Goal: Navigation & Orientation: Find specific page/section

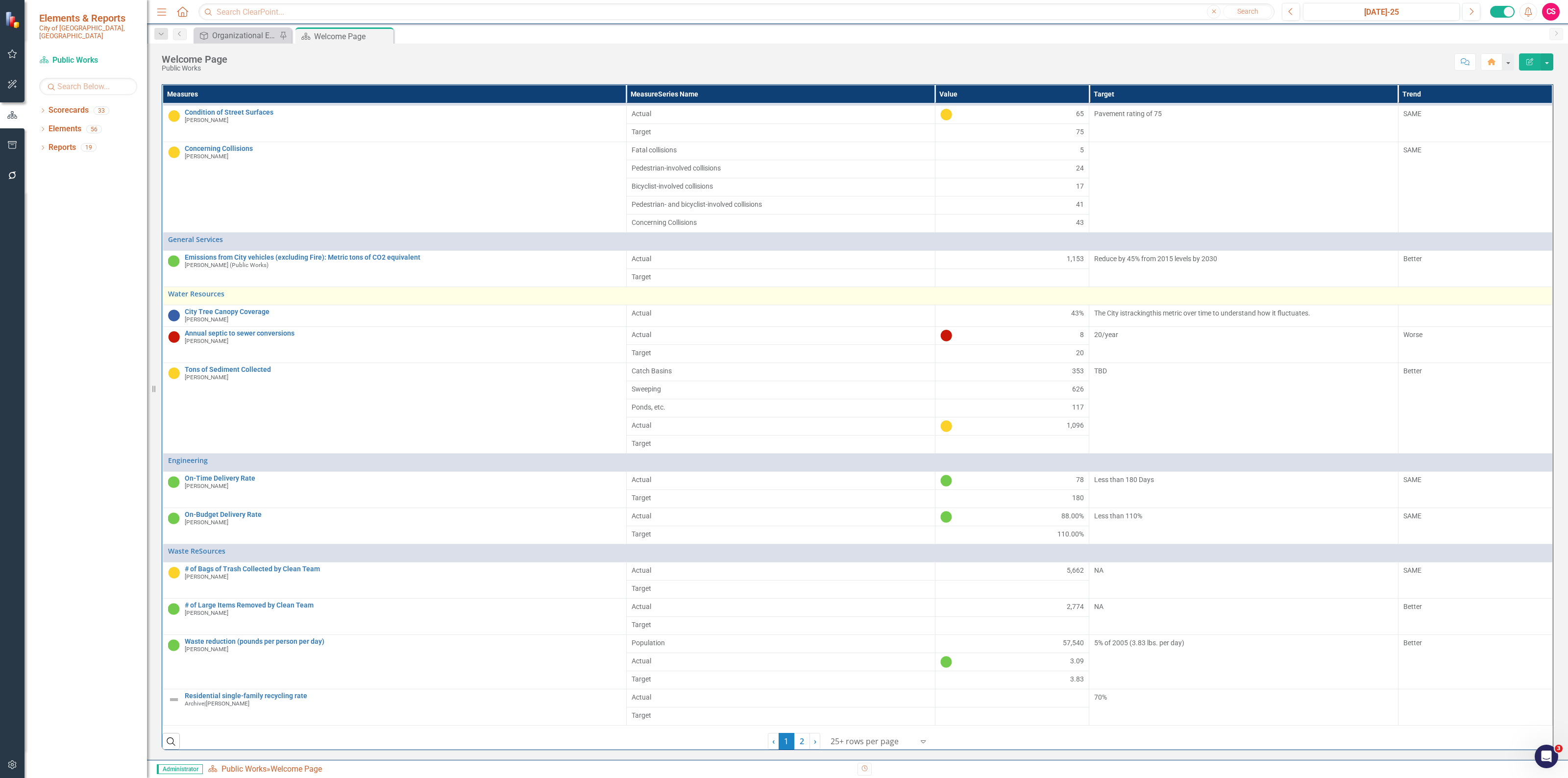
scroll to position [151, 0]
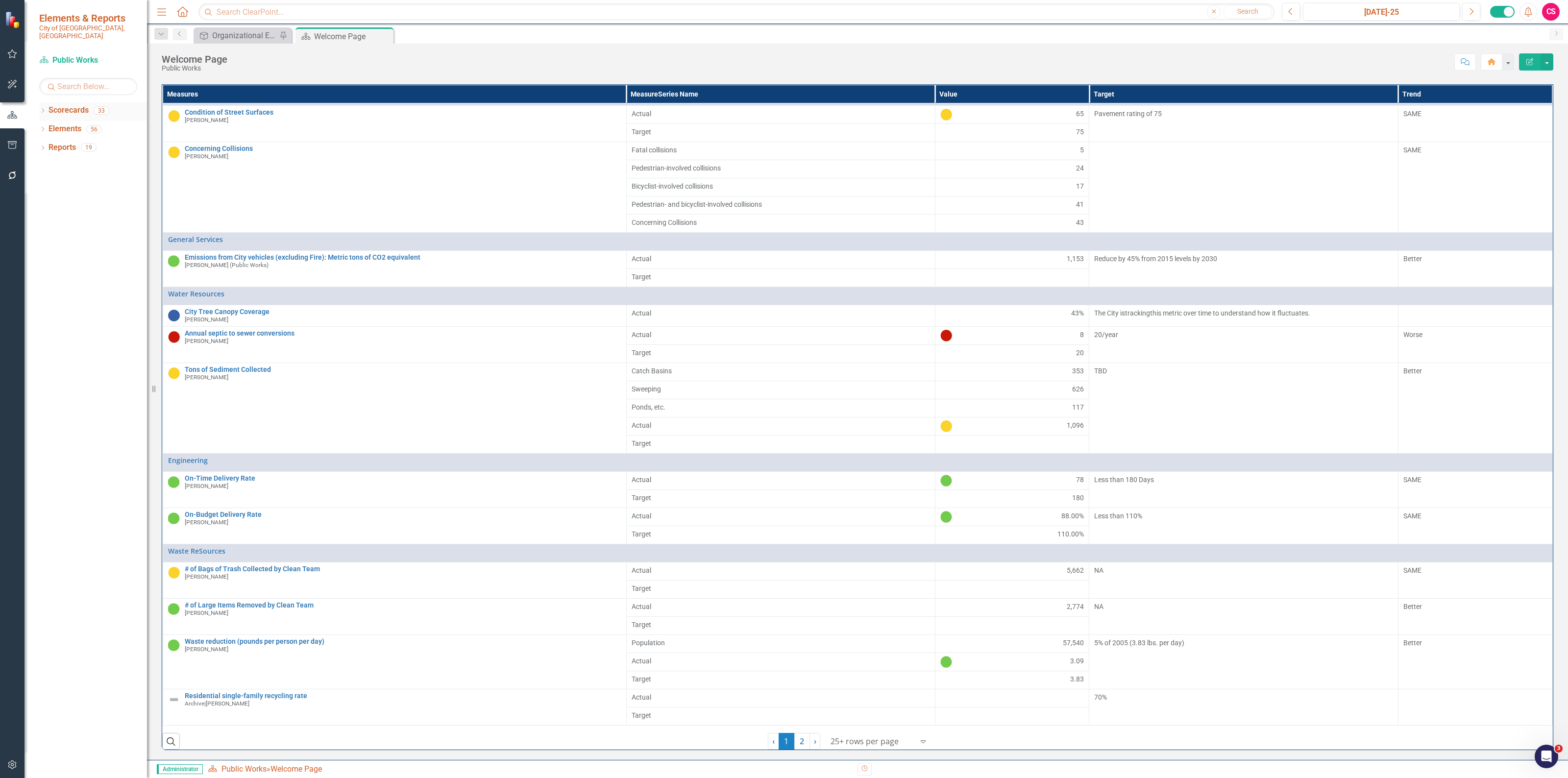
click at [40, 109] on icon "Dropdown" at bounding box center [43, 111] width 7 height 5
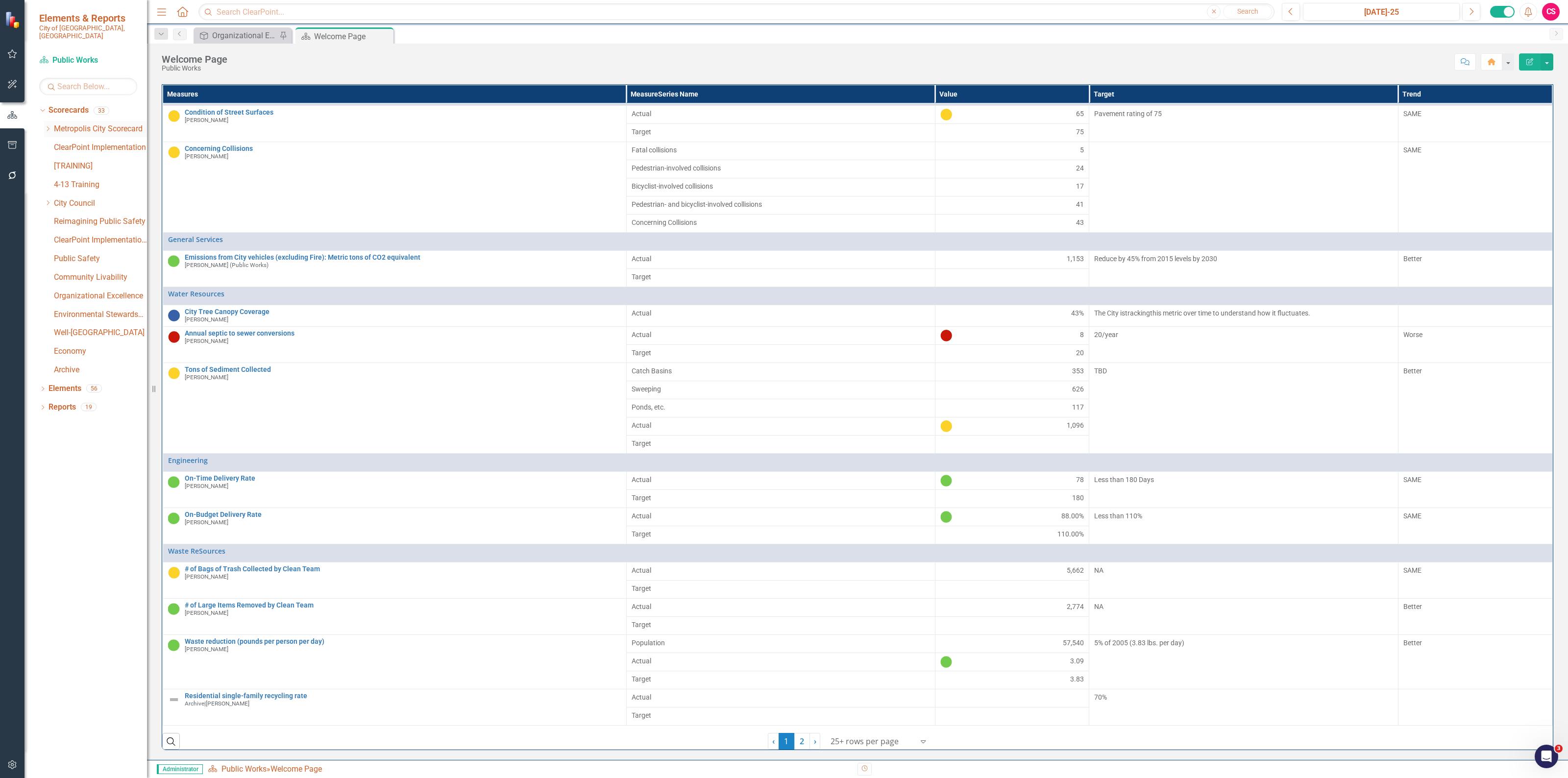
click at [53, 125] on div "Dropdown" at bounding box center [49, 130] width 10 height 8
click at [53, 127] on div "Dropdown" at bounding box center [49, 130] width 10 height 5
click at [48, 200] on icon "Dropdown" at bounding box center [48, 202] width 8 height 6
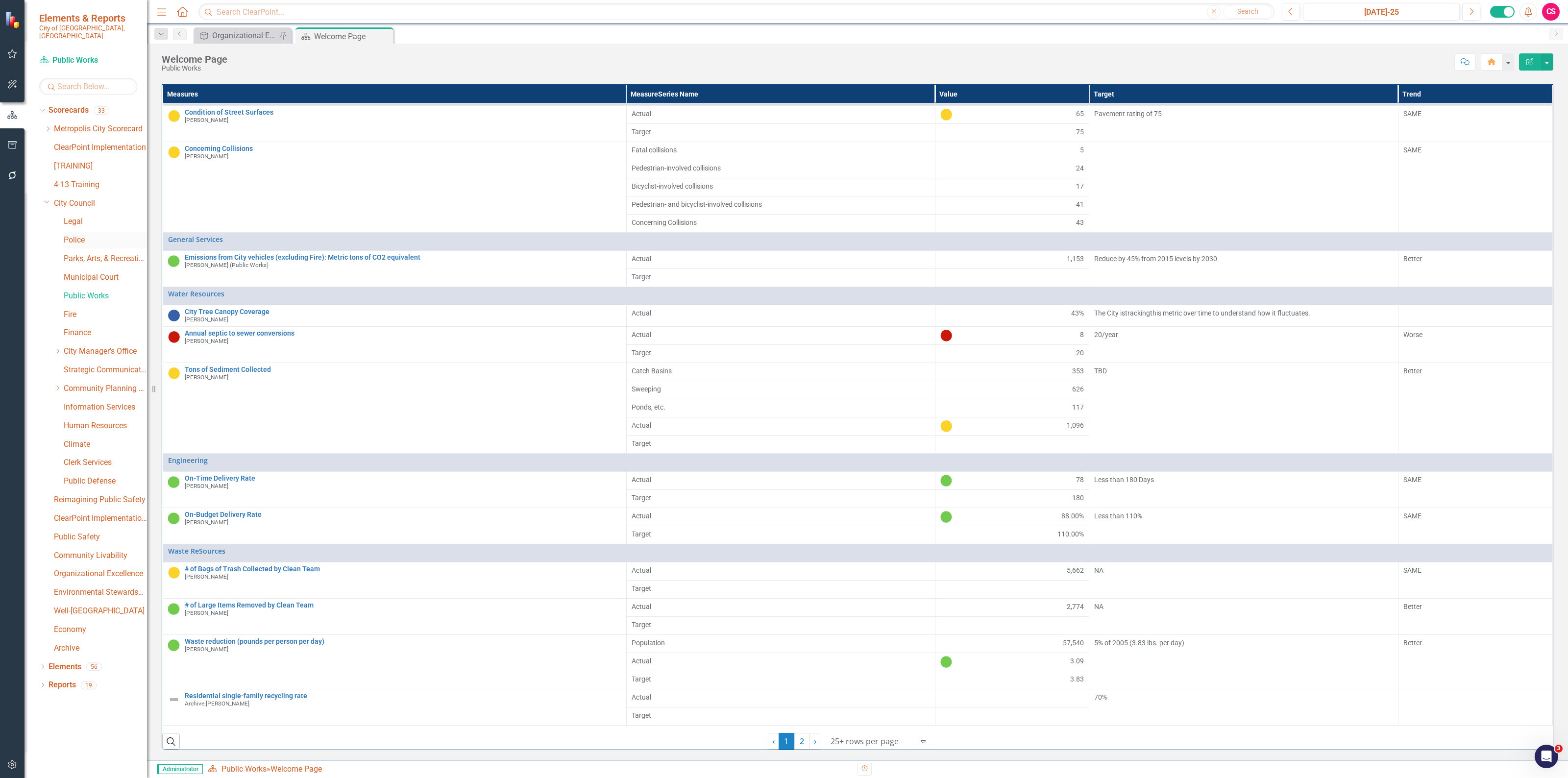
click at [84, 235] on link "Police" at bounding box center [105, 240] width 84 height 11
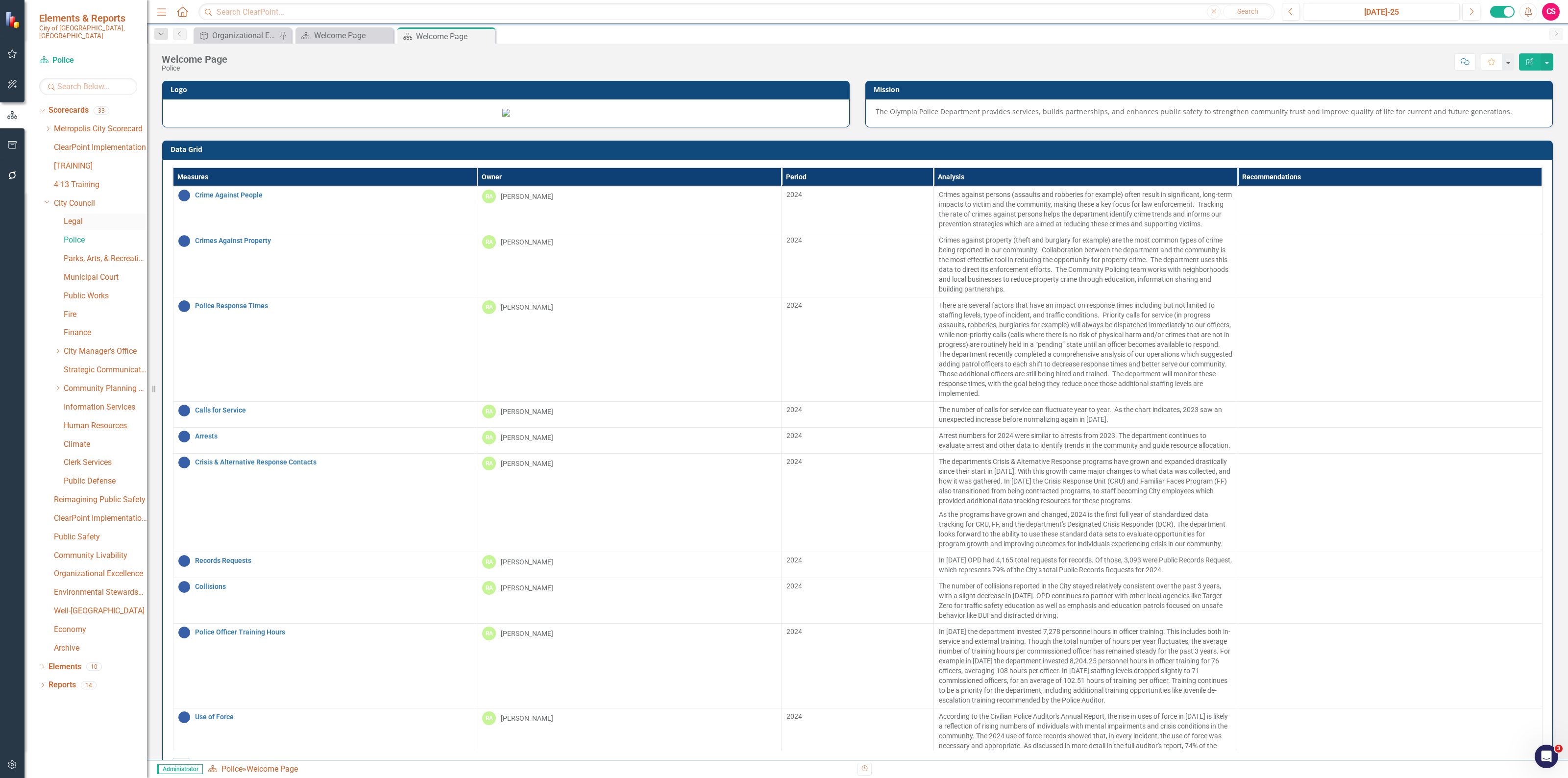
click at [81, 216] on link "Legal" at bounding box center [105, 221] width 84 height 11
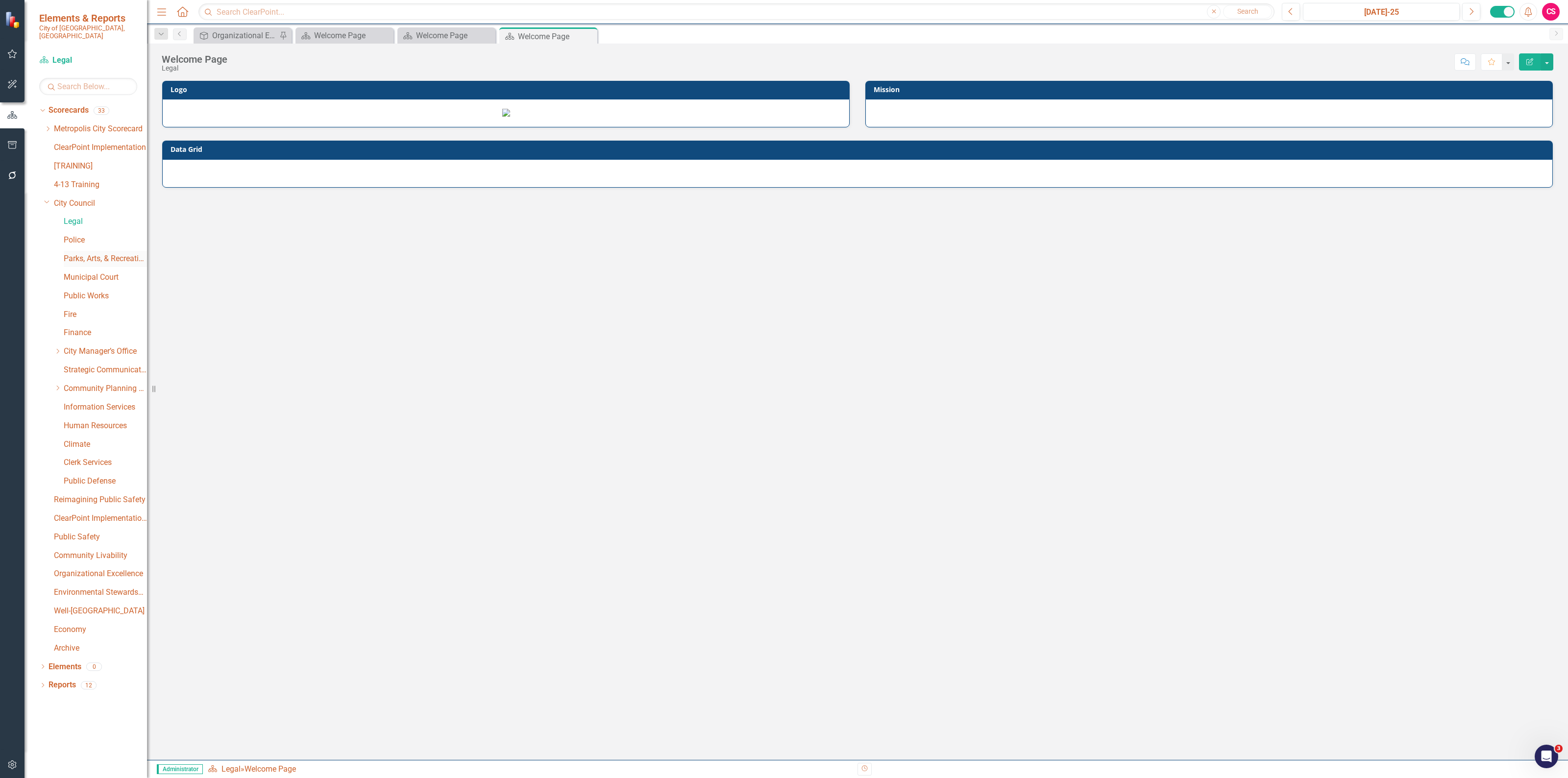
click at [89, 253] on link "Parks, Arts, & Recreation" at bounding box center [105, 258] width 84 height 11
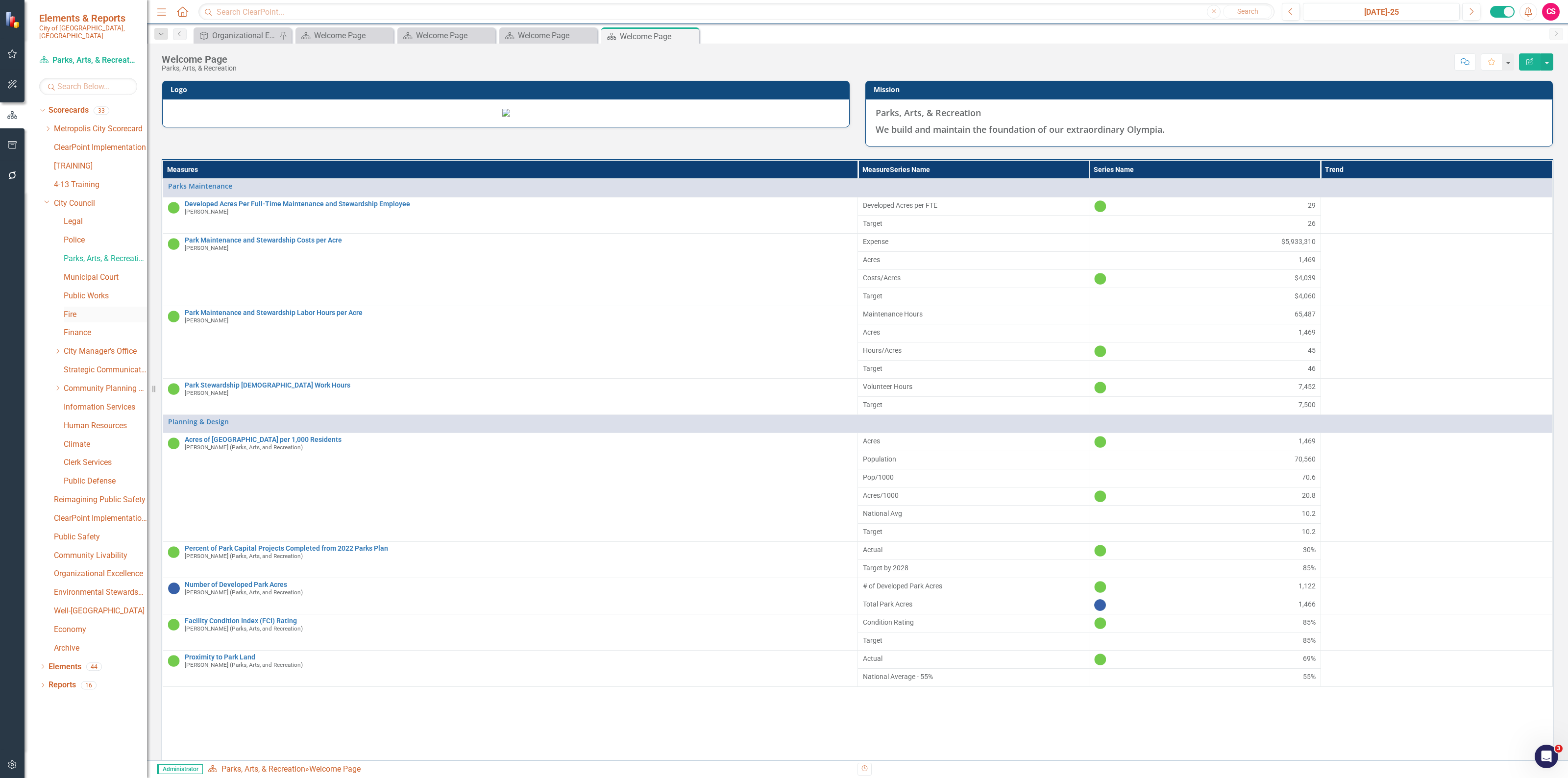
click at [79, 309] on link "Fire" at bounding box center [105, 314] width 84 height 11
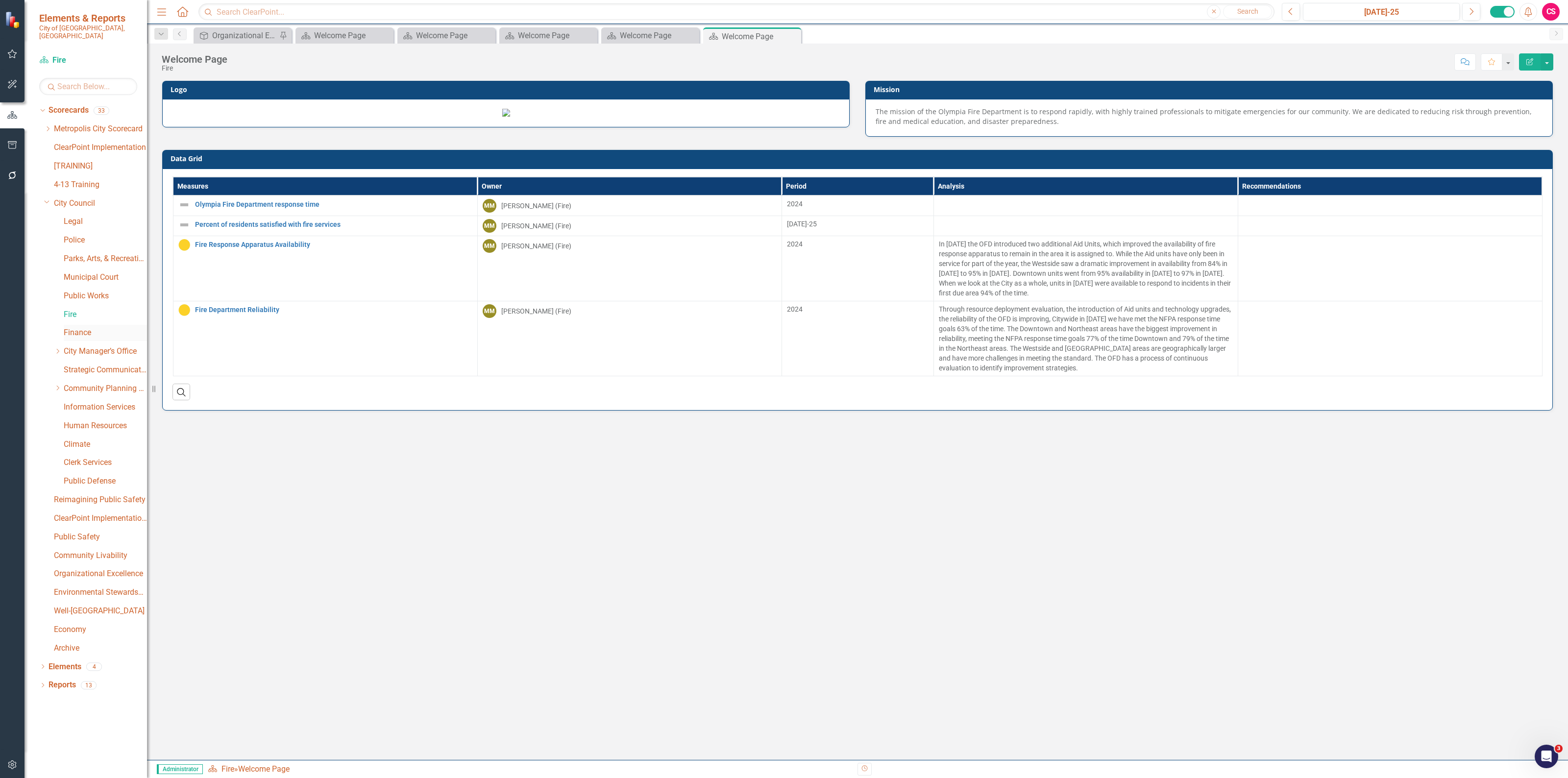
click at [91, 328] on link "Finance" at bounding box center [105, 333] width 84 height 11
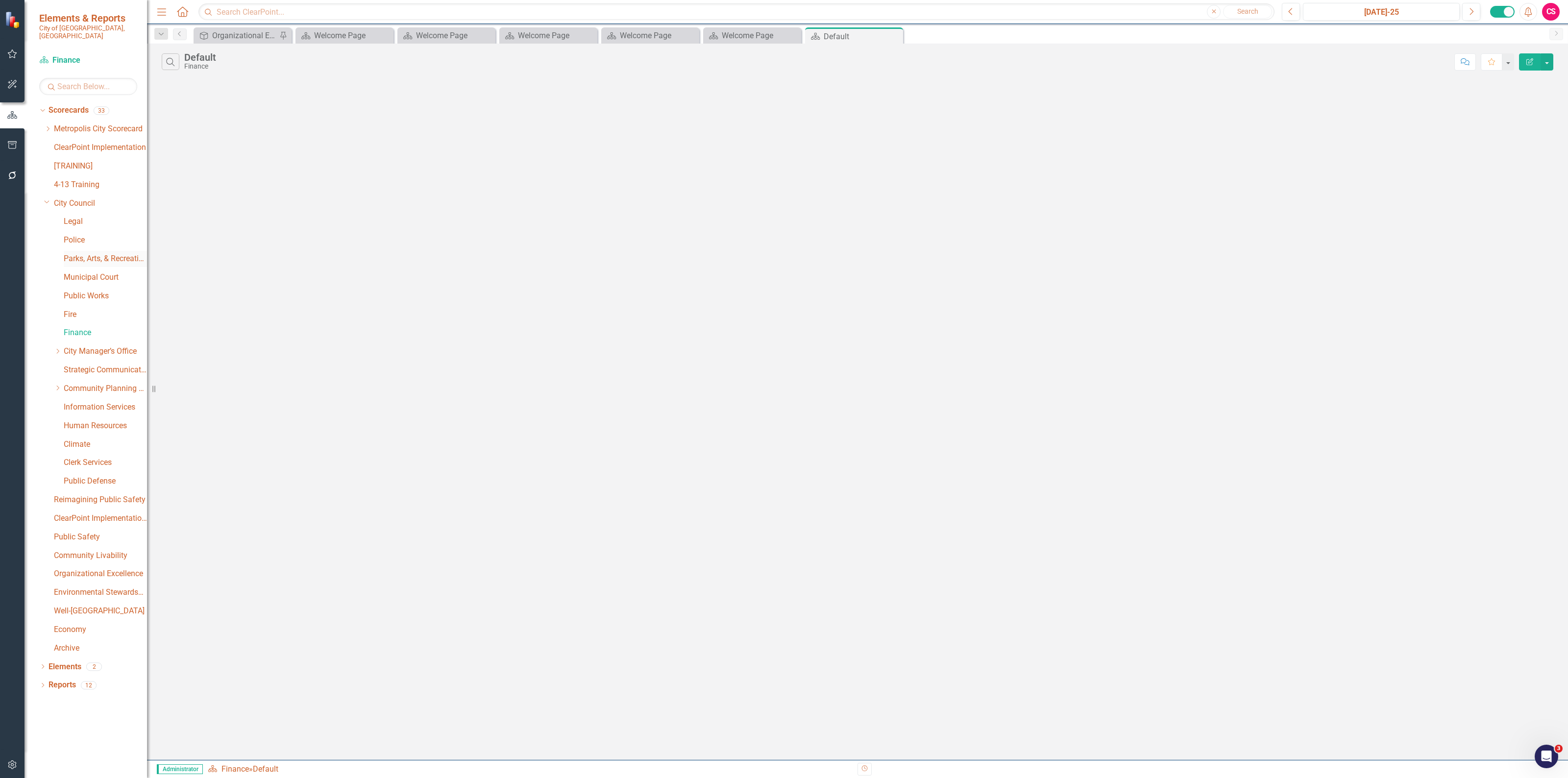
click at [105, 253] on link "Parks, Arts, & Recreation" at bounding box center [105, 258] width 84 height 11
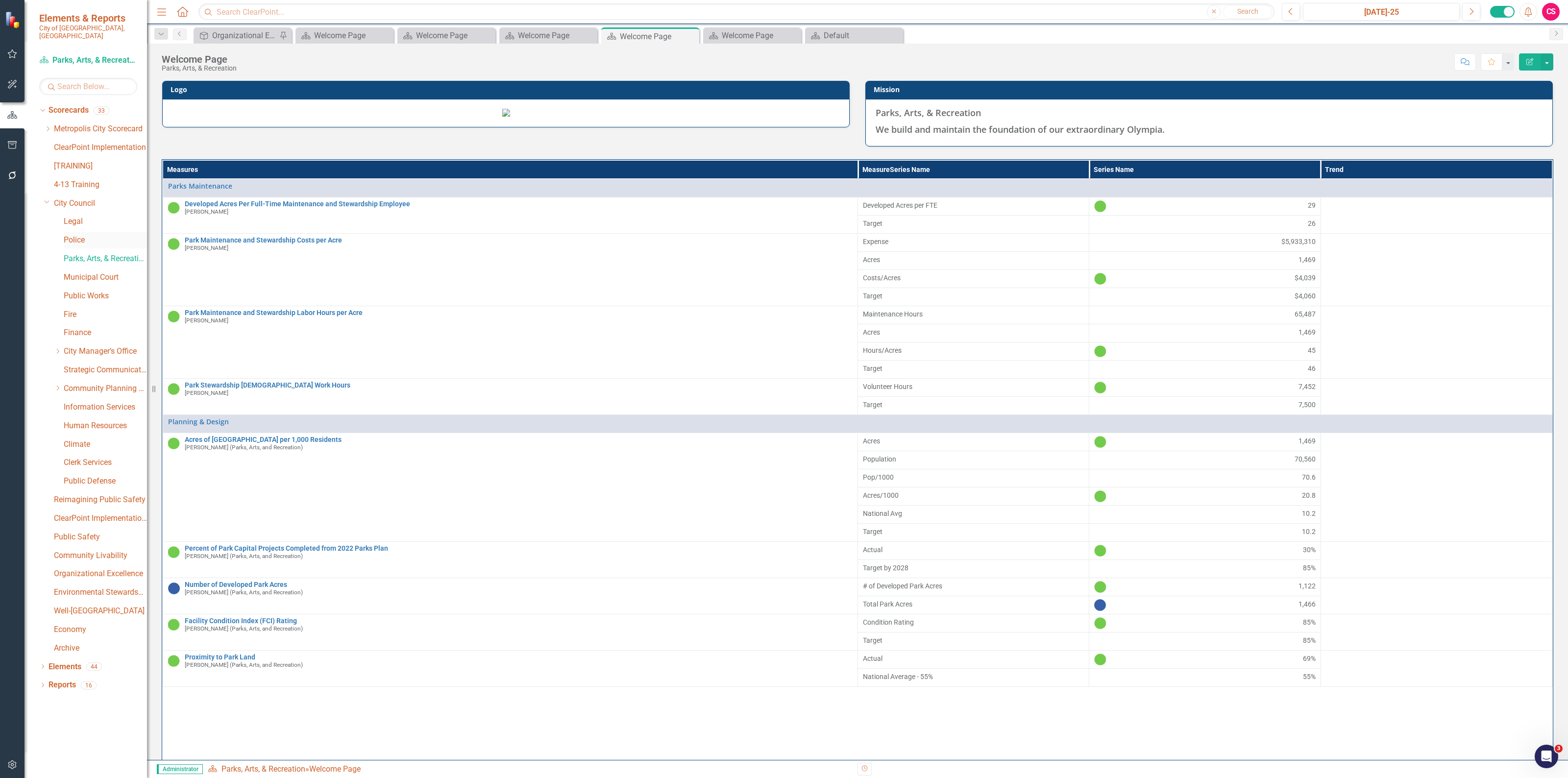
click at [92, 236] on link "Police" at bounding box center [105, 240] width 84 height 11
